Goal: Task Accomplishment & Management: Use online tool/utility

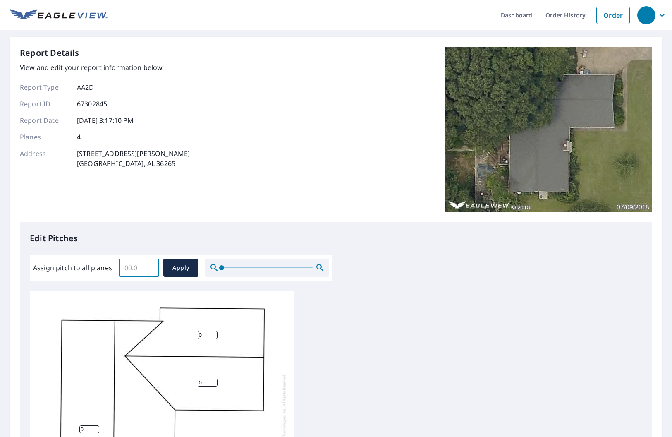
click at [134, 268] on input "Assign pitch to all planes" at bounding box center [139, 267] width 41 height 23
type input "5"
click at [177, 267] on span "Apply" at bounding box center [181, 268] width 22 height 10
type input "5"
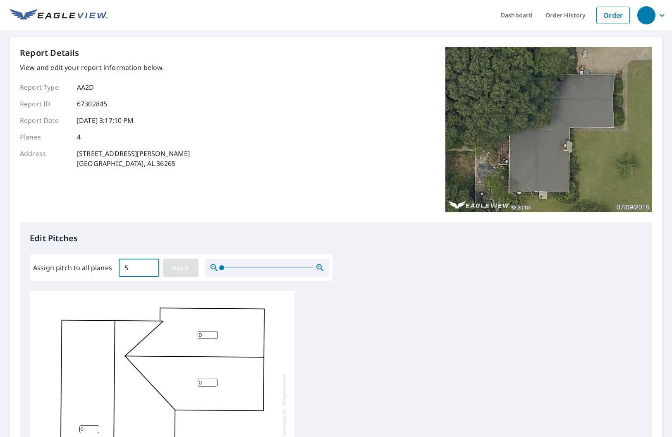
type input "5"
click at [481, 291] on div "5 5 5 5" at bounding box center [336, 421] width 613 height 260
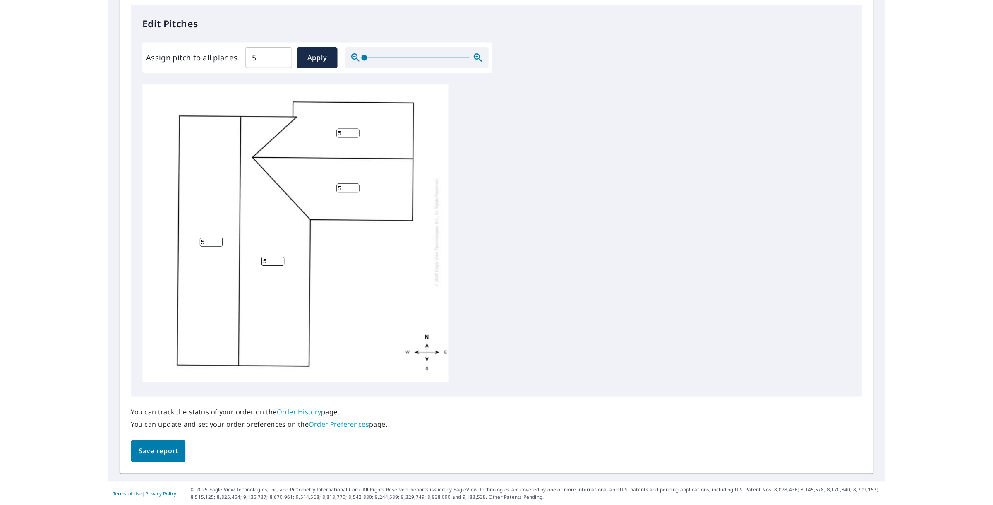
scroll to position [144, 0]
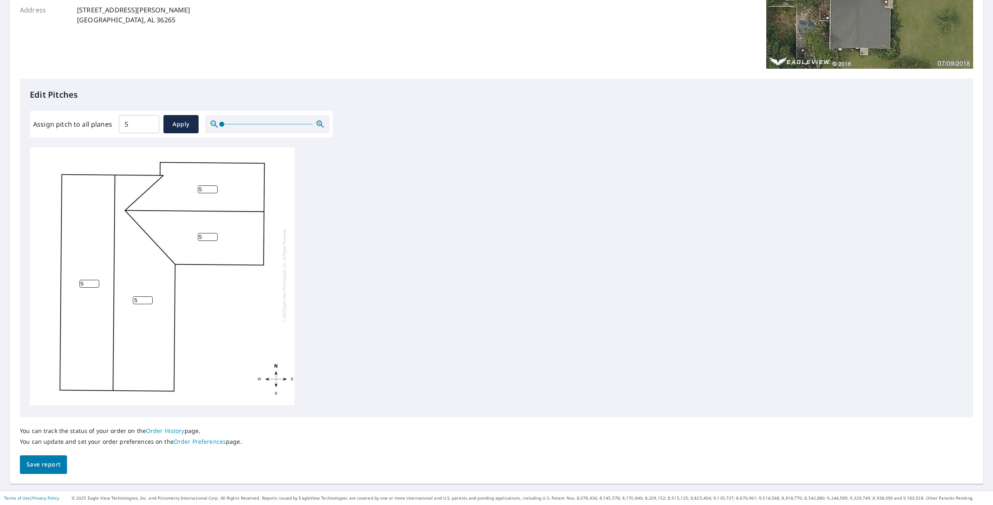
click at [44, 437] on span "Save report" at bounding box center [43, 464] width 34 height 10
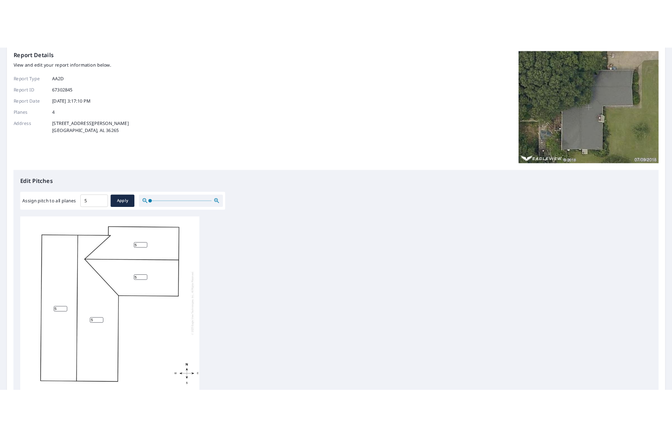
scroll to position [0, 0]
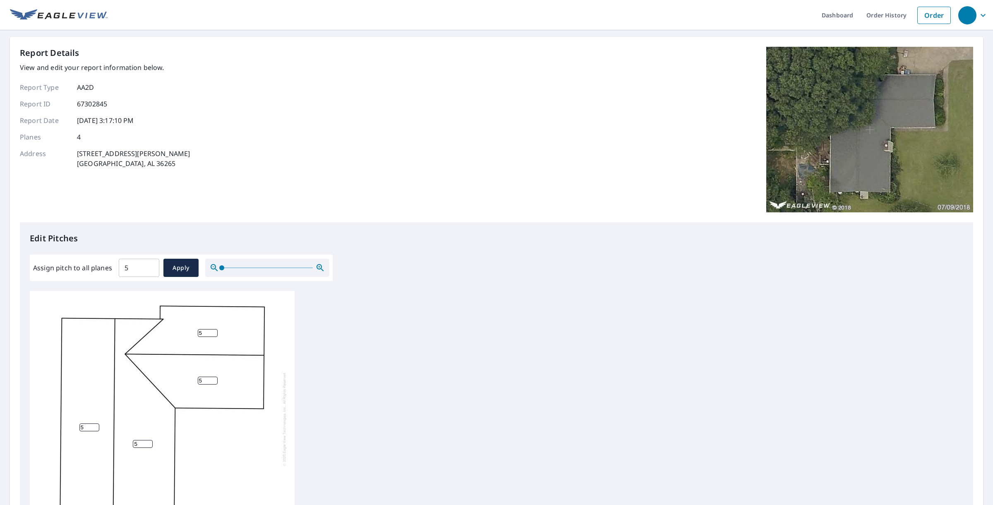
click at [363, 164] on div "Report Details View and edit your report information below. Report Type AA2D Re…" at bounding box center [496, 134] width 953 height 175
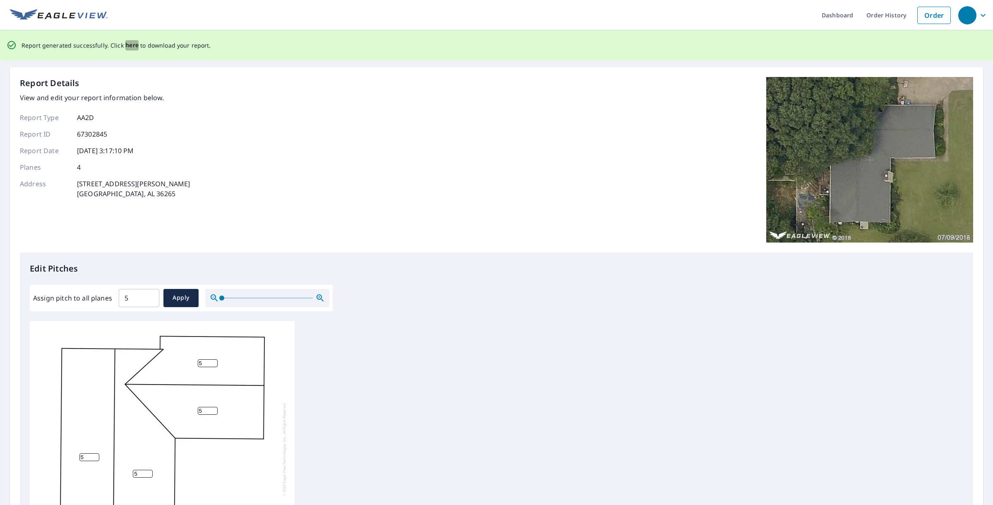
click at [129, 46] on span "here" at bounding box center [132, 45] width 14 height 10
